Goal: Information Seeking & Learning: Learn about a topic

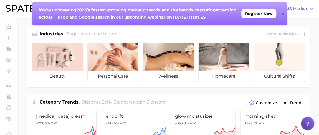
click at [283, 13] on icon at bounding box center [283, 13] width 3 height 4
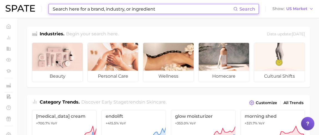
click at [152, 8] on input at bounding box center [142, 8] width 181 height 9
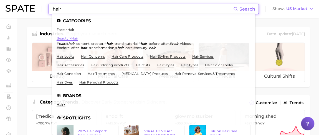
type input "hair"
click at [75, 38] on link "beauty > hair" at bounding box center [68, 38] width 22 height 4
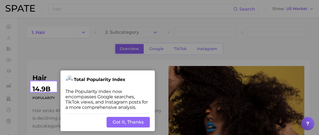
click at [139, 122] on button "Got It, Thanks" at bounding box center [128, 122] width 43 height 11
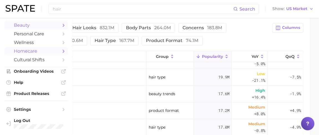
scroll to position [131, 0]
click at [37, 93] on span "Product Releases" at bounding box center [36, 93] width 44 height 5
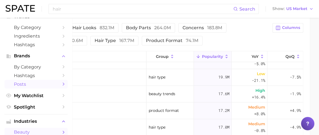
click at [25, 85] on span "Posts" at bounding box center [36, 83] width 44 height 5
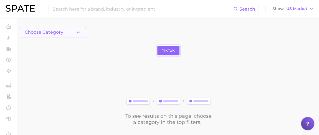
click at [79, 32] on polyline "button" at bounding box center [78, 31] width 3 height 1
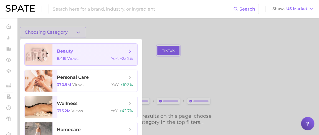
click at [66, 58] on span "6.4b views" at bounding box center [68, 58] width 22 height 5
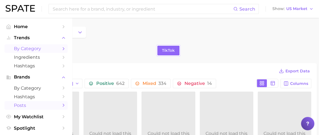
click at [25, 50] on span "by Category" at bounding box center [36, 48] width 44 height 5
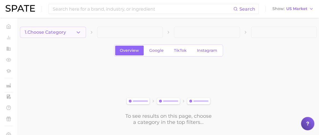
click at [79, 33] on polyline "button" at bounding box center [78, 31] width 3 height 1
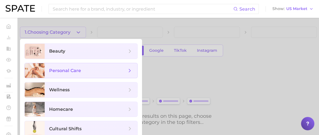
click at [57, 69] on span "personal care" at bounding box center [65, 70] width 32 height 5
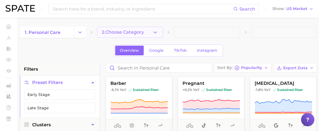
click at [153, 32] on icon "button" at bounding box center [155, 32] width 6 height 6
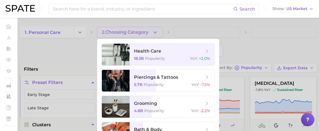
click at [80, 34] on div at bounding box center [159, 65] width 319 height 131
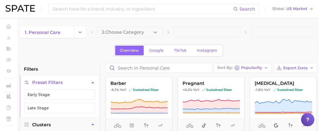
click at [80, 34] on icon "Change Category" at bounding box center [80, 32] width 6 height 6
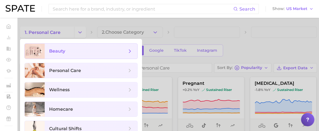
click at [66, 52] on span "beauty" at bounding box center [88, 51] width 78 height 6
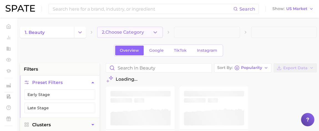
click at [158, 31] on icon "button" at bounding box center [155, 32] width 6 height 6
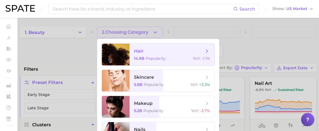
click at [147, 54] on span "hair 14.9b Popularity YoY : -1.1%" at bounding box center [172, 55] width 85 height 22
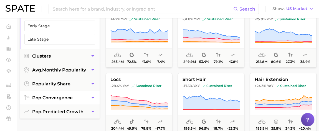
scroll to position [76, 0]
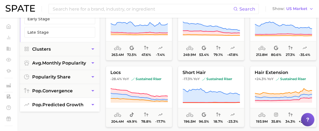
click at [93, 104] on icon "button" at bounding box center [93, 105] width 6 height 6
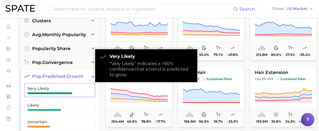
click at [56, 92] on span "button" at bounding box center [49, 93] width 45 height 2
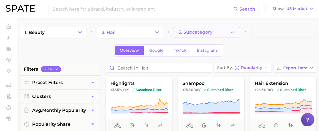
click at [233, 32] on icon "button" at bounding box center [233, 32] width 6 height 6
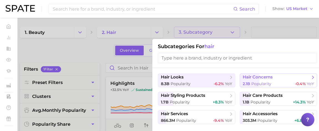
click at [252, 80] on button "hair concerns 2.1b Popularity -0.4% YoY" at bounding box center [278, 80] width 77 height 14
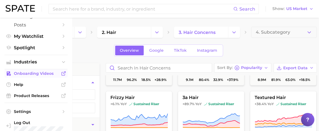
scroll to position [84, 0]
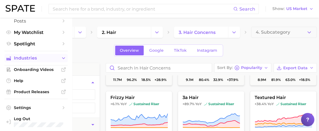
click at [61, 59] on icon "Sidebar" at bounding box center [63, 58] width 5 height 5
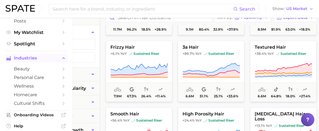
scroll to position [21, 0]
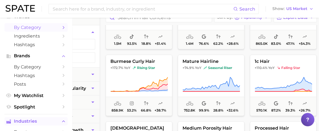
scroll to position [741, 0]
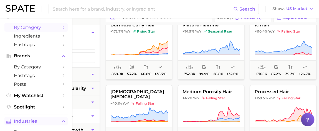
click at [93, 113] on icon "button" at bounding box center [93, 116] width 6 height 6
click at [93, 45] on icon "button" at bounding box center [92, 45] width 3 height 1
click at [52, 57] on button "sustained riser" at bounding box center [59, 58] width 71 height 11
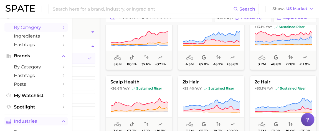
scroll to position [353, 0]
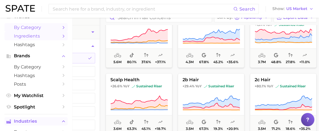
click at [26, 37] on span "Ingredients" at bounding box center [36, 35] width 44 height 5
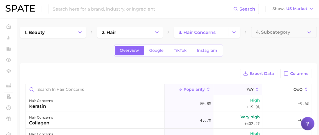
click at [255, 89] on icon at bounding box center [257, 89] width 5 height 5
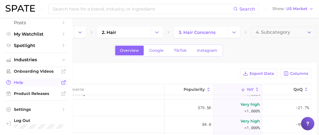
scroll to position [84, 0]
click at [31, 94] on span "Product Releases" at bounding box center [36, 93] width 44 height 5
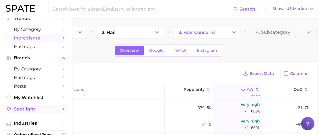
click at [26, 111] on span "Spotlight" at bounding box center [36, 108] width 44 height 5
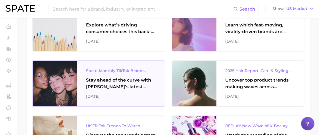
scroll to position [177, 0]
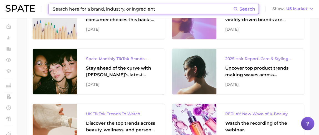
click at [90, 8] on input at bounding box center [142, 8] width 181 height 9
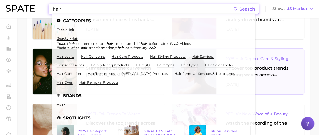
type input "hair"
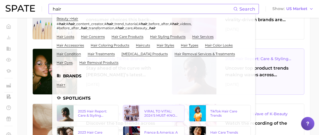
scroll to position [44, 0]
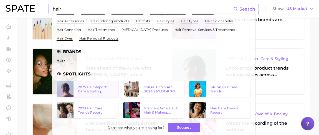
click at [86, 88] on div "2025 Hair Report: Care & Styling Products" at bounding box center [96, 89] width 36 height 8
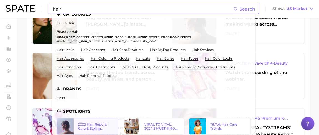
scroll to position [0, 0]
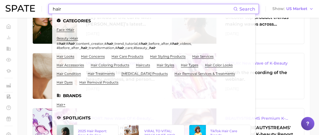
drag, startPoint x: 63, startPoint y: 9, endPoint x: 48, endPoint y: 12, distance: 15.5
click at [47, 11] on div "hair Search Categories face > hair beauty > hair # hair , # hair _content_creat…" at bounding box center [160, 9] width 308 height 18
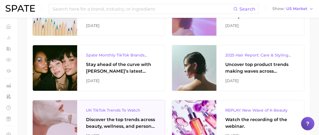
scroll to position [177, 0]
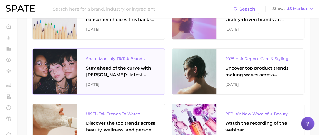
click at [108, 74] on div "Stay ahead of the curve with [PERSON_NAME]’s latest monthly tracker, spotlighti…" at bounding box center [121, 71] width 70 height 13
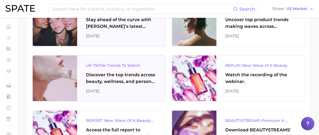
scroll to position [227, 0]
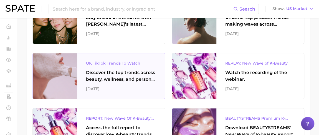
click at [113, 77] on div "Discover the top trends across beauty, wellness, and personal care on TikTok [G…" at bounding box center [121, 75] width 70 height 13
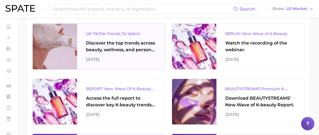
scroll to position [252, 0]
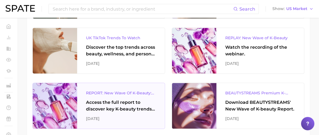
click at [105, 107] on div "Access the full report to discover key K-beauty trends influencing [DATE] beaut…" at bounding box center [121, 105] width 70 height 13
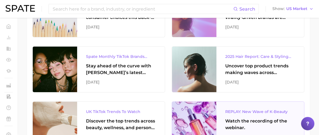
scroll to position [177, 0]
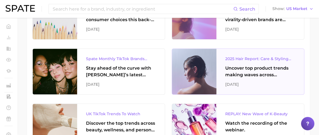
click at [244, 74] on div "Uncover top product trends making waves across platforms — along with key insig…" at bounding box center [260, 71] width 70 height 13
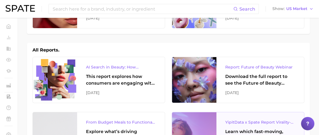
scroll to position [50, 0]
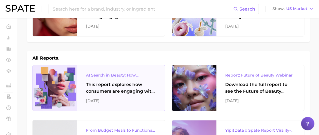
click at [106, 90] on div "This report explores how consumers are engaging with AI-powered search tools — …" at bounding box center [121, 87] width 70 height 13
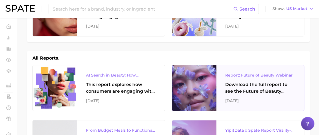
click at [253, 90] on div "Download the full report to see the Future of Beauty trends we unpacked during …" at bounding box center [260, 87] width 70 height 13
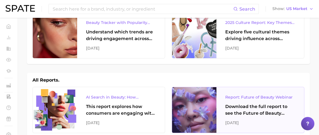
scroll to position [0, 0]
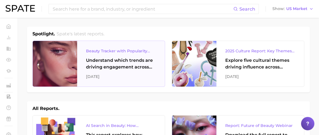
click at [109, 65] on div "Understand which trends are driving engagement across platforms in the skin, ha…" at bounding box center [121, 63] width 70 height 13
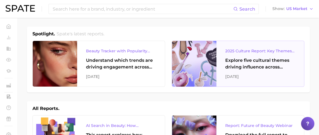
click at [242, 66] on div "Explore five cultural themes driving influence across beauty, food, and pop cul…" at bounding box center [260, 63] width 70 height 13
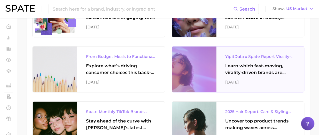
scroll to position [126, 0]
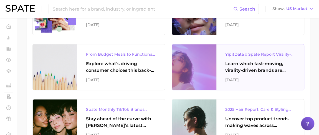
click at [254, 69] on div "Learn which fast-moving, virality-driven brands are leading the pack, the risks…" at bounding box center [260, 66] width 70 height 13
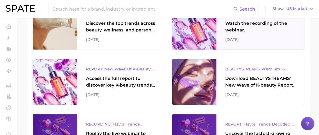
scroll to position [277, 0]
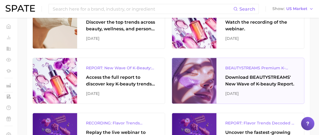
click at [272, 79] on div "Download BEAUTYSTREAMS' New Wave of K-beauty Report." at bounding box center [260, 80] width 70 height 13
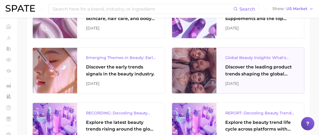
scroll to position [454, 0]
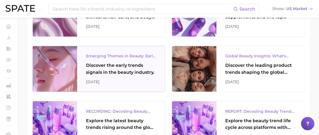
click at [106, 69] on div "Discover the early trends signals in the beauty industry." at bounding box center [121, 68] width 70 height 13
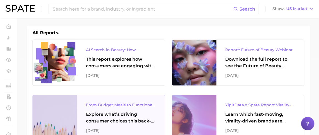
scroll to position [76, 0]
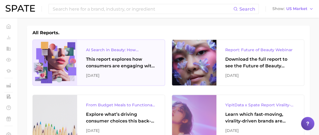
click at [107, 66] on div "This report explores how consumers are engaging with AI-powered search tools — …" at bounding box center [121, 62] width 70 height 13
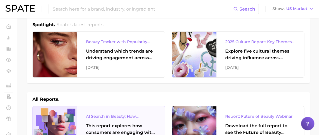
scroll to position [0, 0]
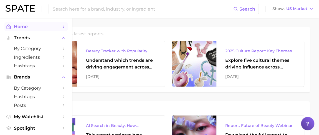
click at [22, 27] on span "Home" at bounding box center [36, 26] width 44 height 5
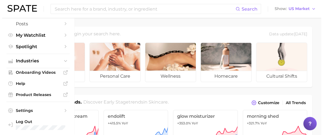
scroll to position [84, 0]
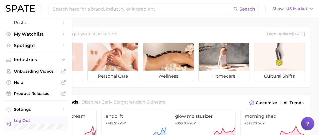
click at [22, 121] on span "Log Out" at bounding box center [45, 120] width 62 height 5
